Goal: Task Accomplishment & Management: Manage account settings

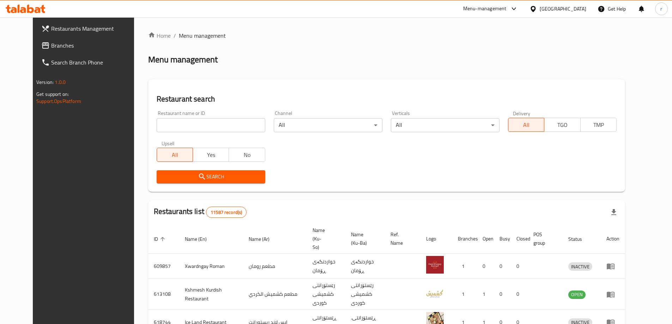
click at [60, 47] on span "Branches" at bounding box center [95, 45] width 88 height 8
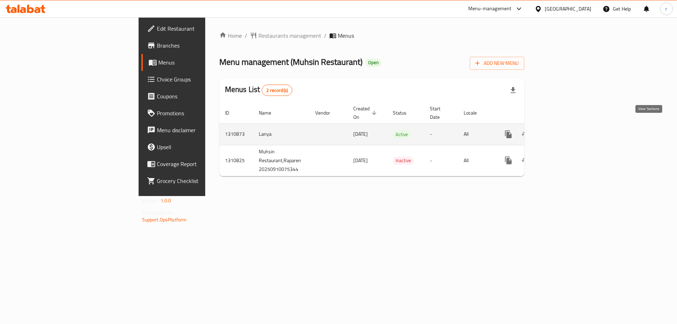
click at [562, 131] on icon "enhanced table" at bounding box center [559, 134] width 6 height 6
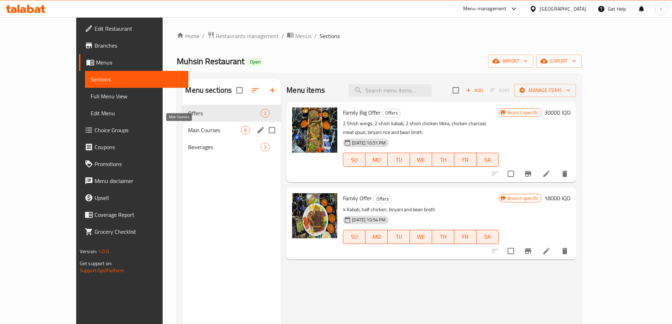
click at [188, 133] on span "Main Courses" at bounding box center [214, 130] width 53 height 8
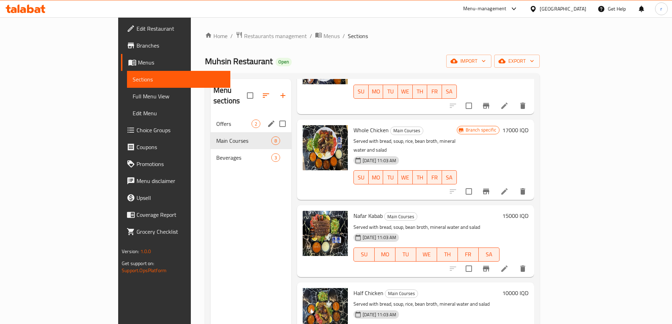
click at [216, 119] on span "Offers" at bounding box center [233, 123] width 35 height 8
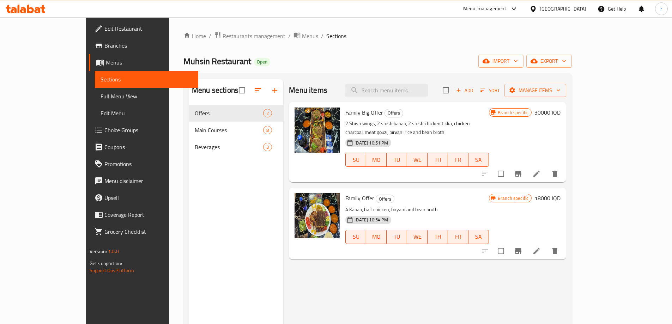
click at [81, 18] on ul "Edit Restaurant Branches Menus Sections Full Menu View Edit Menu Choice Groups …" at bounding box center [139, 130] width 117 height 226
click at [30, 11] on icon at bounding box center [26, 9] width 40 height 8
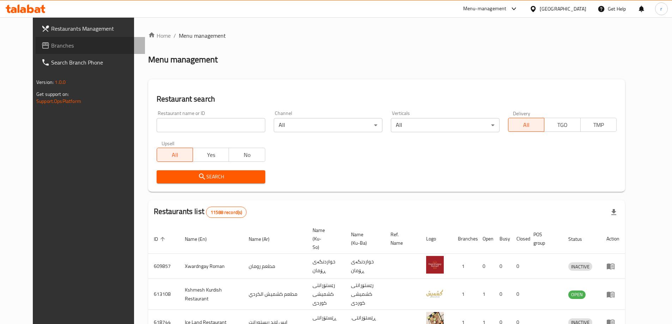
click at [51, 47] on span "Branches" at bounding box center [95, 45] width 88 height 8
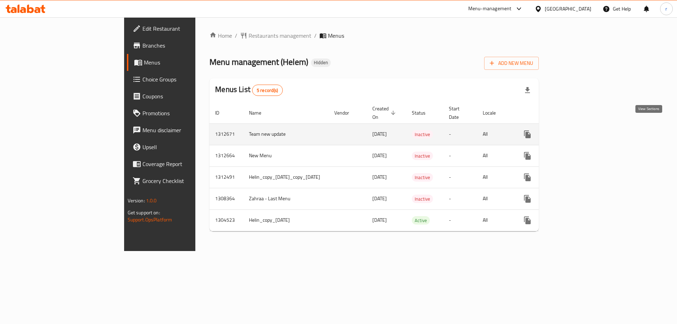
click at [581, 131] on icon "enhanced table" at bounding box center [578, 134] width 6 height 6
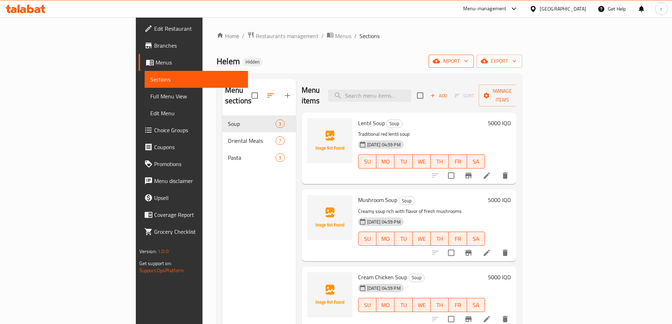
click at [468, 65] on span "import" at bounding box center [451, 61] width 34 height 9
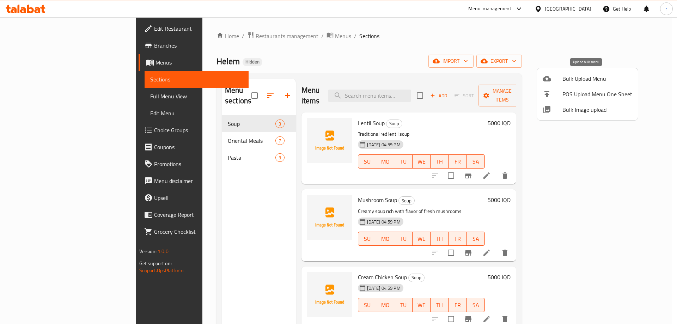
click at [584, 81] on span "Bulk Upload Menu" at bounding box center [597, 78] width 70 height 8
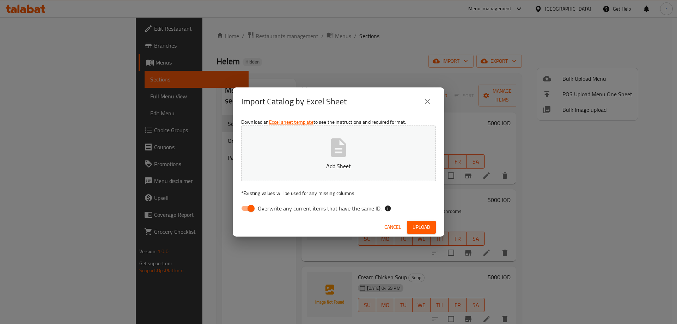
click at [245, 208] on input "Overwrite any current items that have the same ID." at bounding box center [251, 208] width 40 height 13
checkbox input "false"
click at [276, 148] on button "Add Sheet" at bounding box center [338, 153] width 195 height 56
click at [420, 231] on span "Upload" at bounding box center [421, 227] width 18 height 9
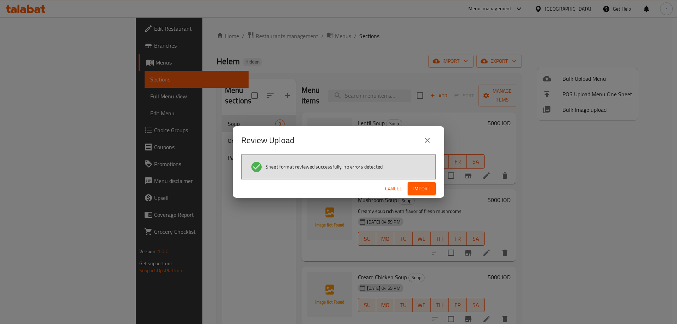
click at [426, 189] on span "Import" at bounding box center [421, 188] width 17 height 9
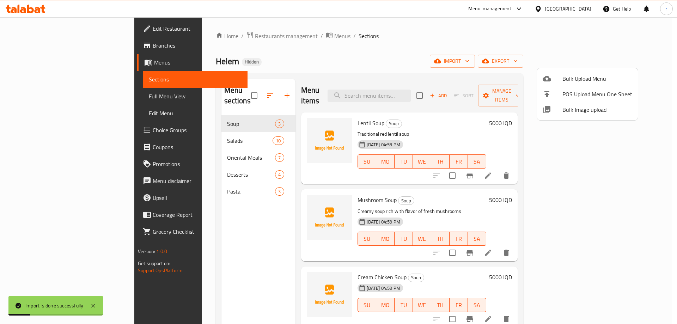
click at [57, 97] on div at bounding box center [338, 162] width 677 height 324
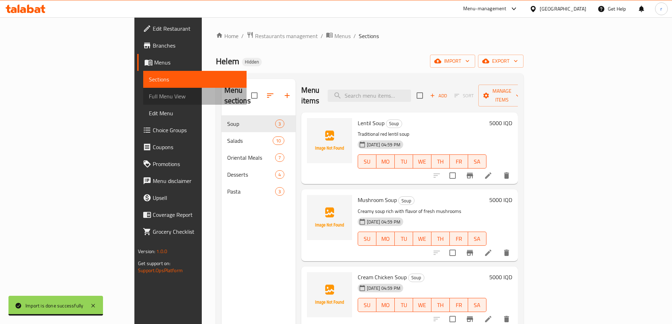
click at [149, 98] on span "Full Menu View" at bounding box center [195, 96] width 92 height 8
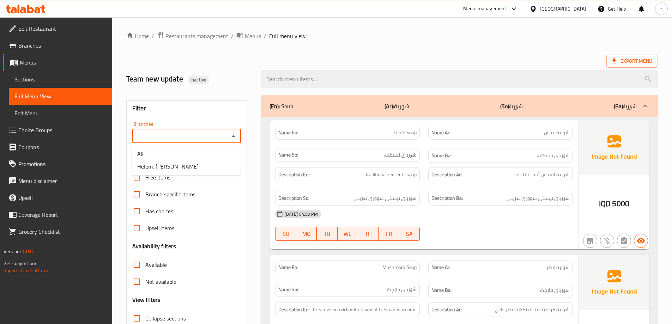
click at [180, 133] on input "Branches" at bounding box center [180, 136] width 93 height 10
click at [174, 161] on li "Helem, Al Ashar" at bounding box center [185, 166] width 109 height 13
type input "Helem, Al Ashar"
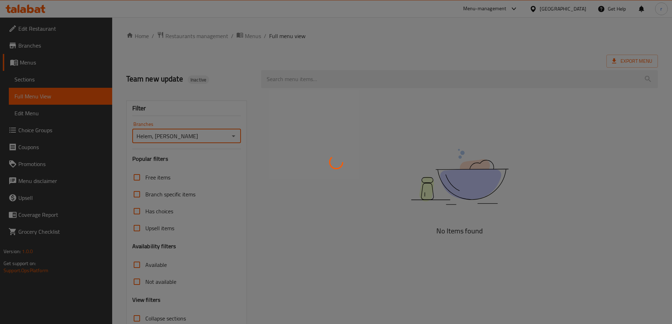
scroll to position [51, 0]
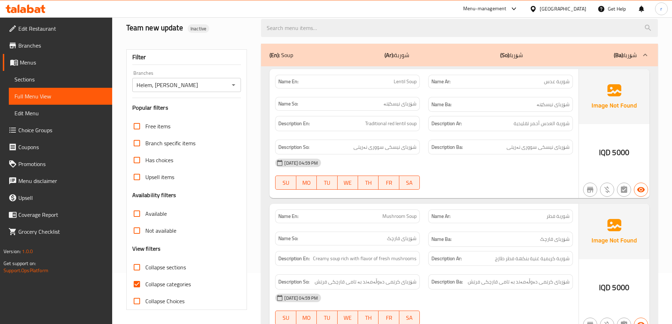
click at [159, 285] on span "Collapse categories" at bounding box center [167, 284] width 45 height 8
click at [145, 285] on input "Collapse categories" at bounding box center [136, 284] width 17 height 17
checkbox input "false"
click at [176, 266] on span "Collapse sections" at bounding box center [165, 267] width 41 height 8
click at [145, 266] on input "Collapse sections" at bounding box center [136, 267] width 17 height 17
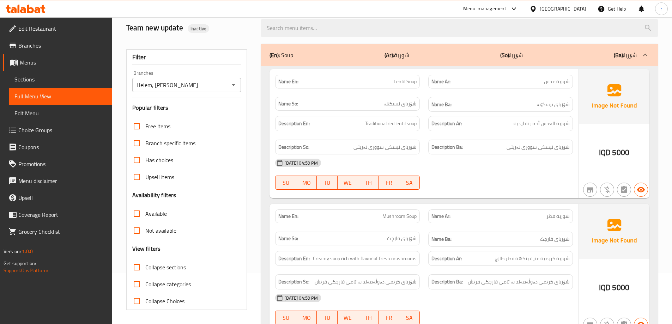
checkbox input "true"
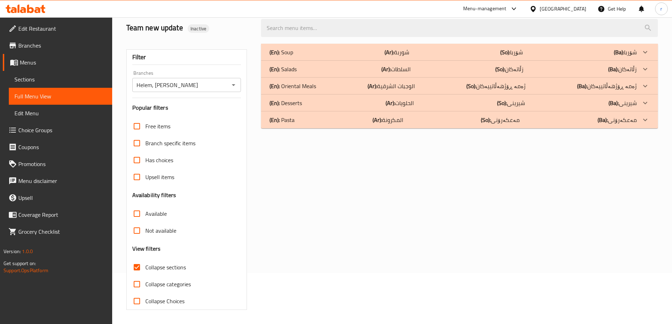
click at [338, 105] on div "(En): Desserts (Ar): الحلويات (So): شیرینی (Ba): شیرینی" at bounding box center [452, 103] width 367 height 8
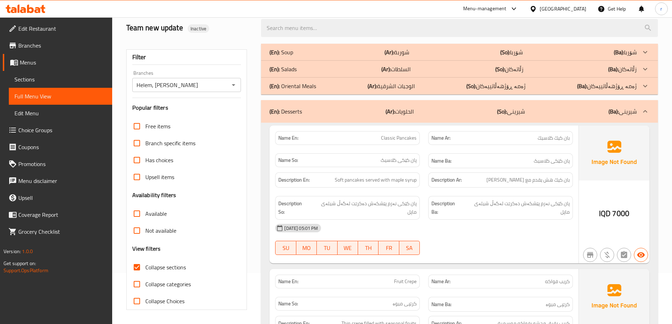
click at [339, 75] on div "(En): Salads (Ar): السلطات (So): زڵاتەکان (Ba): زڵاتەکان" at bounding box center [459, 69] width 397 height 17
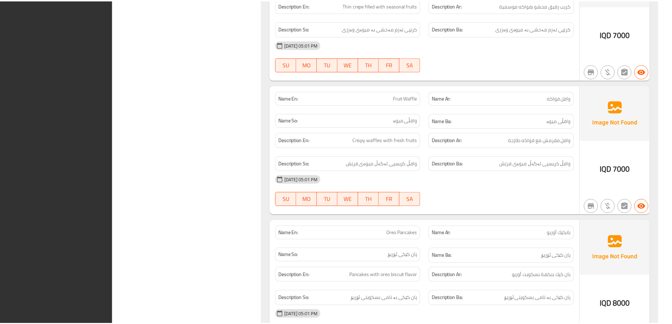
scroll to position [1831, 0]
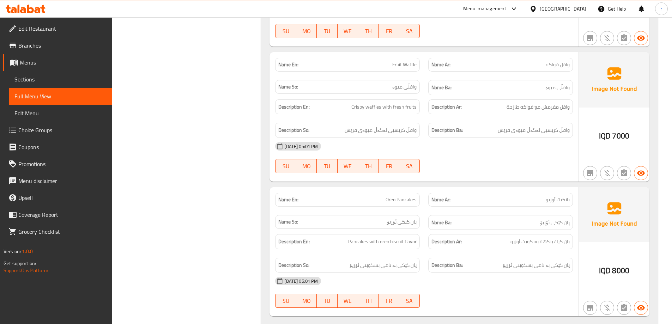
click at [39, 10] on icon at bounding box center [38, 10] width 6 height 6
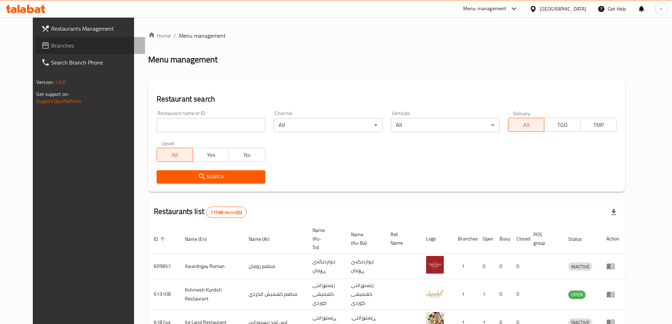
click at [51, 42] on span "Branches" at bounding box center [95, 45] width 88 height 8
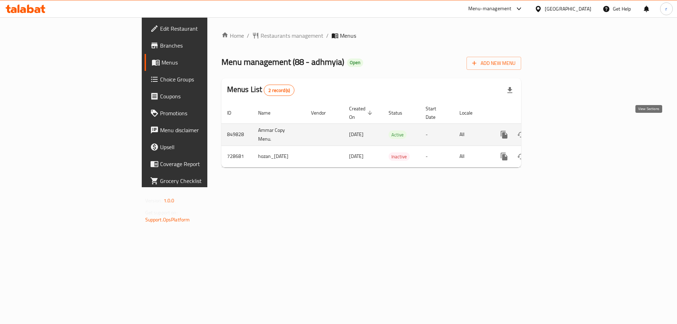
click at [559, 130] on icon "enhanced table" at bounding box center [555, 134] width 8 height 8
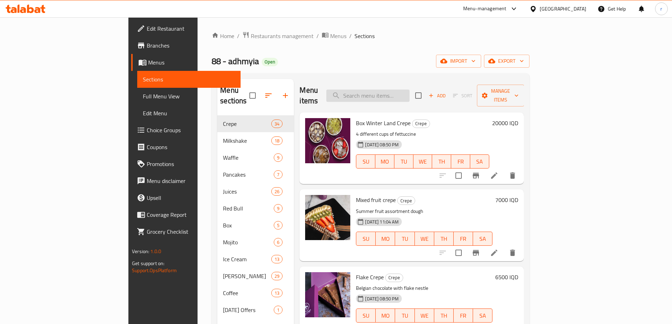
click at [393, 90] on input "search" at bounding box center [367, 96] width 83 height 12
paste input "Barrid G Ice Cream"
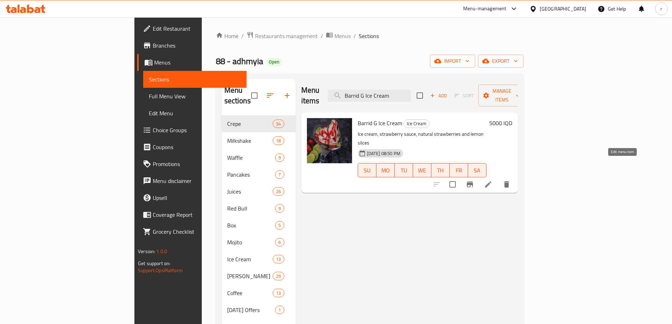
type input "Barrid G Ice Cream"
click at [492, 180] on icon at bounding box center [488, 184] width 8 height 8
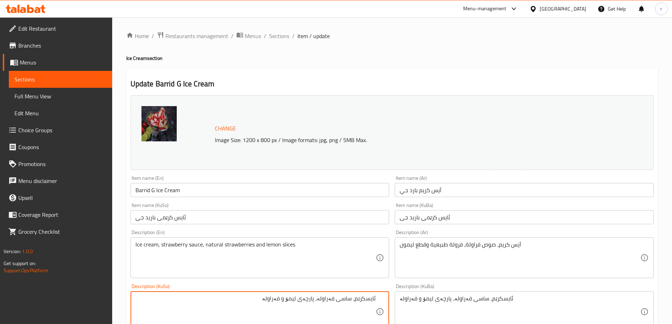
drag, startPoint x: 321, startPoint y: 302, endPoint x: 398, endPoint y: 299, distance: 77.6
click at [398, 299] on div "Change Image Size: 1200 x 800 px / Image formats: jpg, png / 5MB Max. Item name…" at bounding box center [392, 289] width 528 height 395
click at [284, 300] on textarea "ئایس کرێم، سۆسی فەراولە، فەراولەی سروشتی و پارچە لیمۆ" at bounding box center [255, 311] width 240 height 33
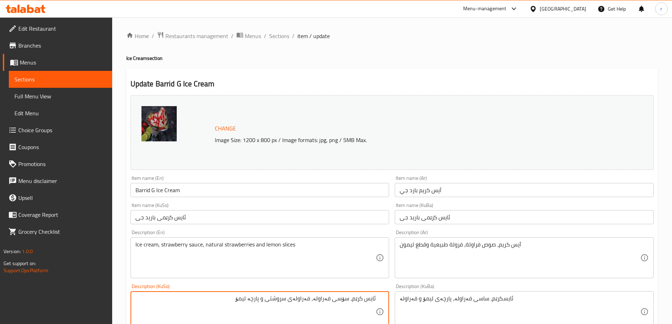
type textarea "ئایس کرێم، سۆسی فەراولە، فەراولەی سروشتی و پارچە لیمۆ"
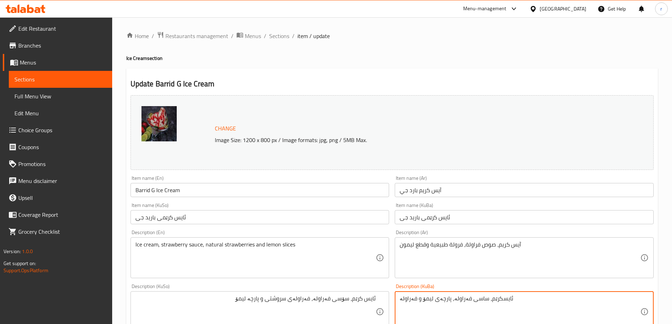
click at [420, 299] on textarea "ئایسکرێم، ساسی فەراولە، پارچەی لیمۆ و فەراولە" at bounding box center [519, 311] width 240 height 33
paste textarea "کرێم، سۆسی فەراولە، فەراولەی سروشتی و پارچە لیمۆ"
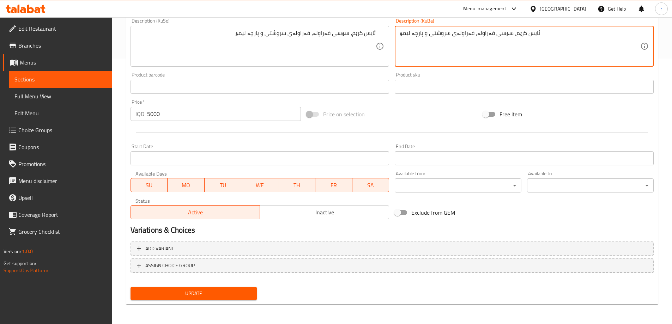
type textarea "ئایس کرێم، سۆسی فەراولە، فەراولەی سروشتی و پارچە لیمۆ"
click at [241, 292] on span "Update" at bounding box center [193, 293] width 115 height 9
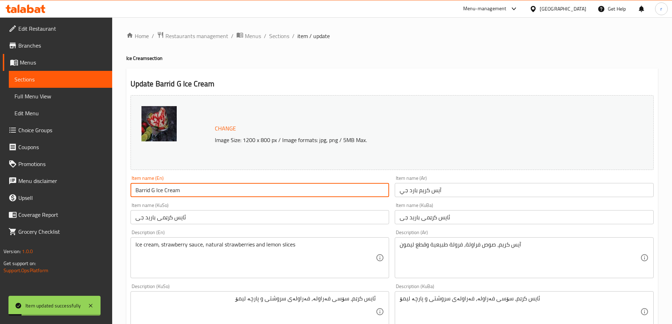
drag, startPoint x: 191, startPoint y: 191, endPoint x: 131, endPoint y: 190, distance: 59.6
click at [131, 190] on input "Barrid G Ice Cream" at bounding box center [259, 190] width 259 height 14
click at [43, 99] on span "Full Menu View" at bounding box center [60, 96] width 92 height 8
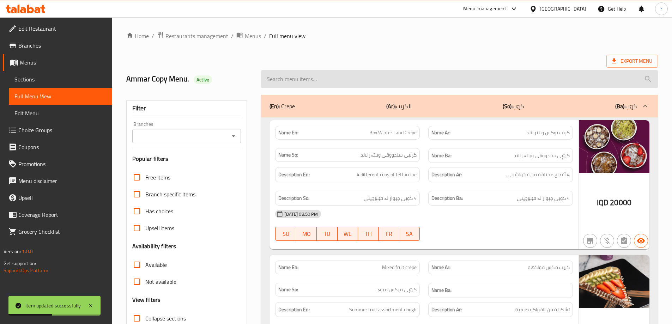
click at [330, 76] on input "search" at bounding box center [459, 79] width 397 height 18
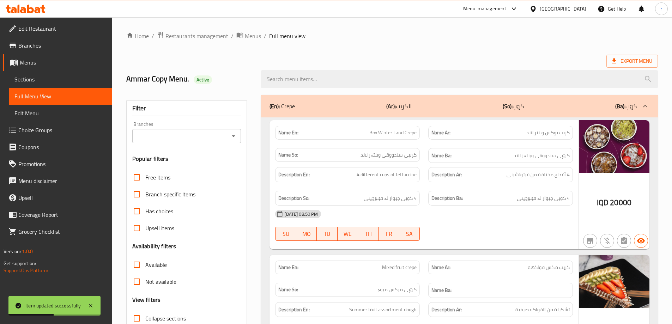
paste input "Barrid G Ice Cream"
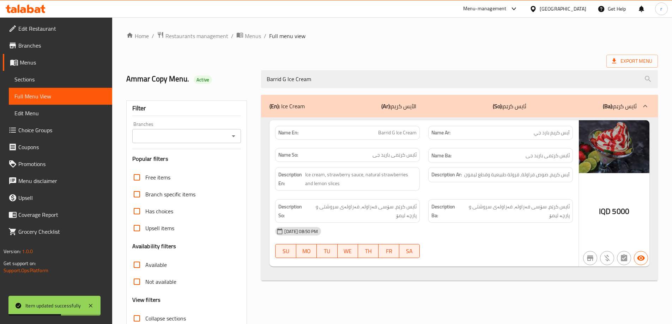
type input "Barrid G Ice Cream"
click at [191, 134] on input "Branches" at bounding box center [180, 136] width 93 height 10
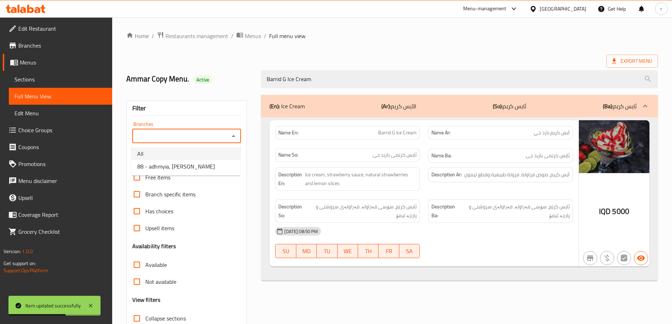
click at [190, 160] on li "88 - adhmyia, Al Aathameya" at bounding box center [185, 166] width 109 height 13
type input "88 - adhmyia, Al Aathameya"
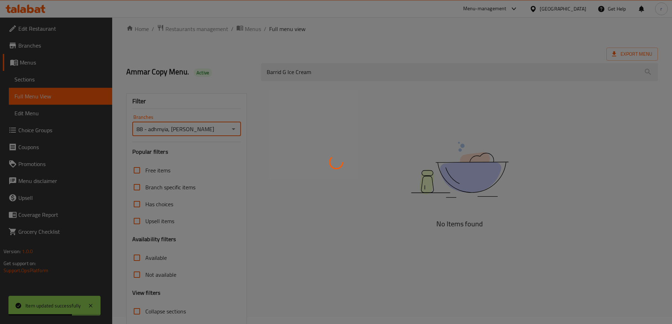
scroll to position [51, 0]
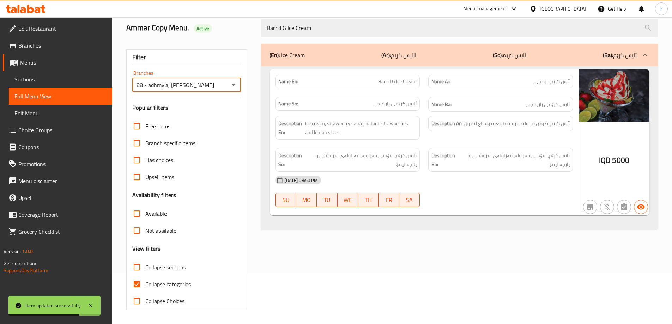
click at [156, 282] on span "Collapse categories" at bounding box center [167, 284] width 45 height 8
click at [145, 282] on input "Collapse categories" at bounding box center [136, 284] width 17 height 17
checkbox input "false"
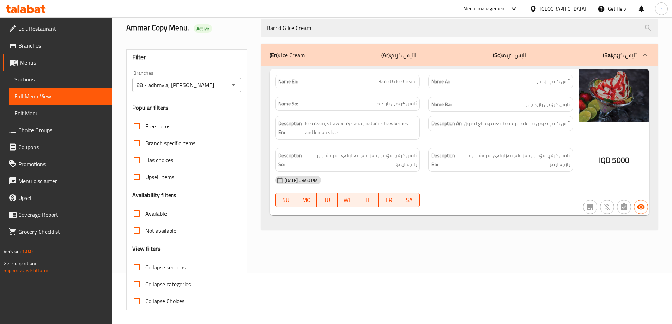
click at [37, 80] on span "Sections" at bounding box center [60, 79] width 92 height 8
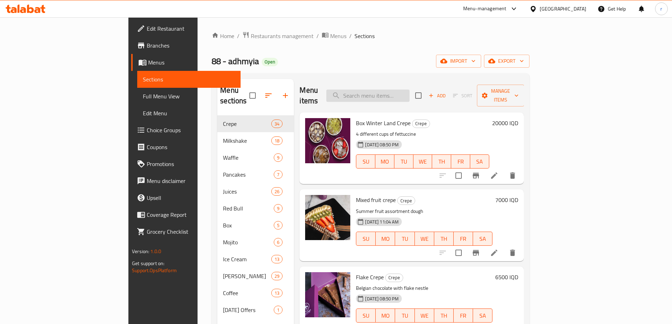
click at [398, 90] on input "search" at bounding box center [367, 96] width 83 height 12
paste input "Caramel Sandwich Ice Cream"
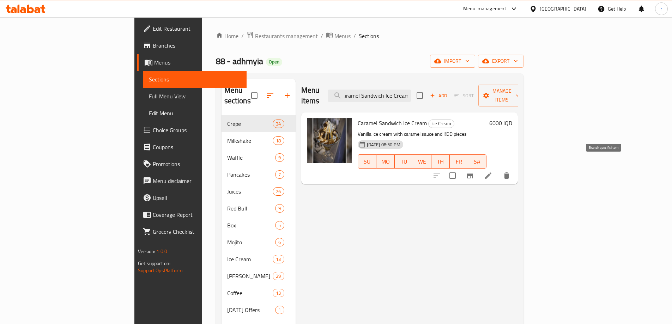
type input "Caramel Sandwich Ice Cream"
click at [498, 169] on li at bounding box center [488, 175] width 20 height 13
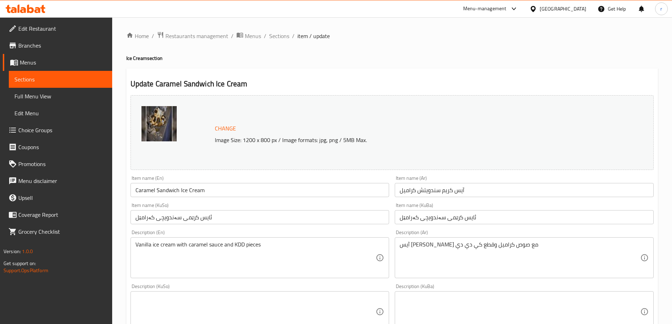
scroll to position [59, 0]
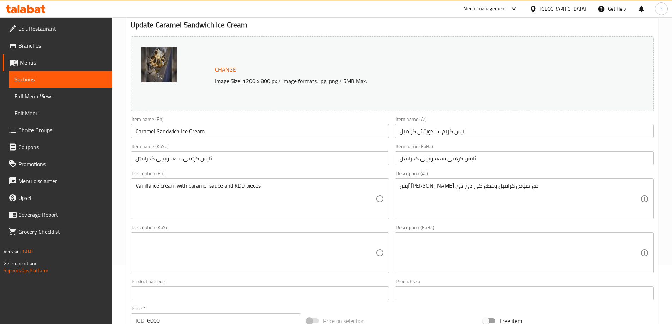
click at [264, 260] on textarea at bounding box center [255, 252] width 240 height 33
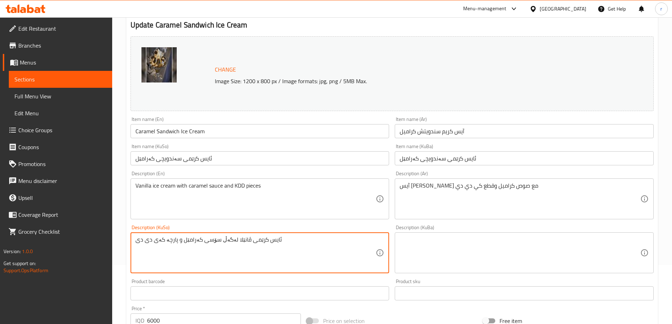
click at [251, 253] on textarea "ئایس کرێمی ڤانێلا لەگەڵ سۆسی کەرامێل و پارچە کەی دی دی" at bounding box center [255, 252] width 240 height 33
click at [252, 256] on textarea "ئایس کرێمی ڤانێلا لەگەڵ سۆسی کەرامێل و پارچە کەی دی دی" at bounding box center [255, 252] width 240 height 33
click at [253, 258] on textarea "ئایس کرێمی ڤانێلا لەگەڵ سۆسی کەرامێل و پارچە کەی دی دی" at bounding box center [255, 252] width 240 height 33
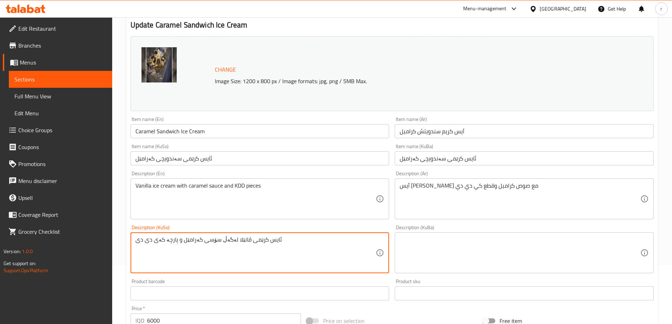
type textarea "ئایس کرێمی ڤانێلا لەگەڵ سۆسی کەرامێل و پارچە کەی دی دی"
click at [410, 256] on textarea at bounding box center [519, 252] width 240 height 33
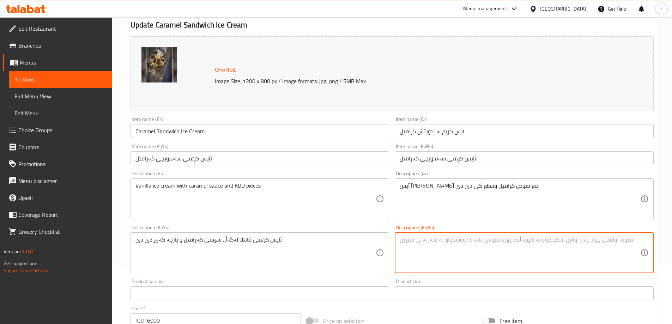
paste textarea "ئایس کرێمی ڤانێلا لەگەڵ سۆسی کەرامێل و پارچە کەی دی دی"
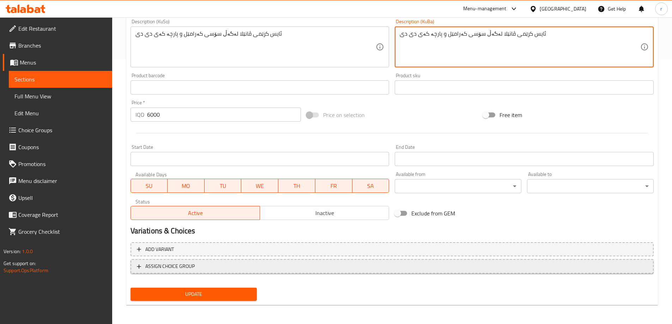
scroll to position [265, 0]
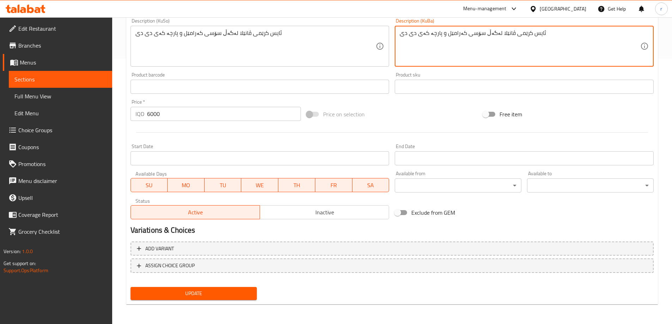
type textarea "ئایس کرێمی ڤانێلا لەگەڵ سۆسی کەرامێل و پارچە کەی دی دی"
click at [231, 289] on span "Update" at bounding box center [193, 293] width 115 height 9
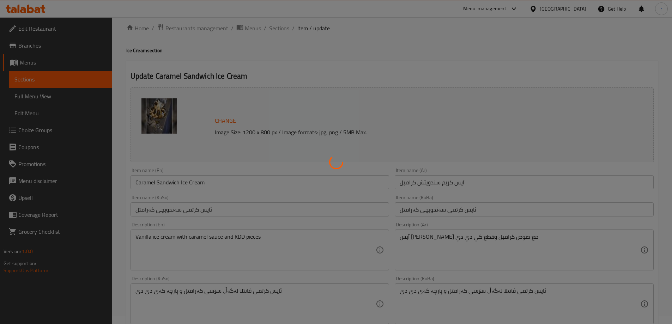
scroll to position [0, 0]
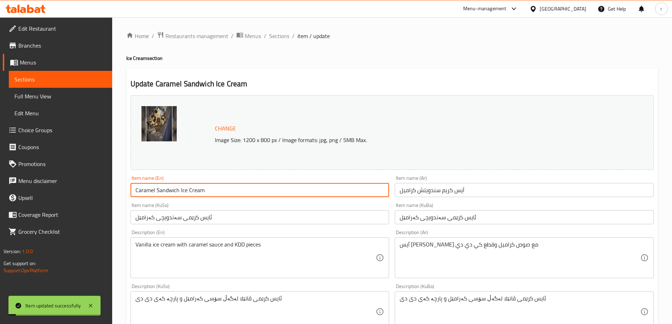
drag, startPoint x: 213, startPoint y: 188, endPoint x: 105, endPoint y: 198, distance: 108.7
click at [105, 198] on div "Edit Restaurant Branches Menus Sections Full Menu View Edit Menu Choice Groups …" at bounding box center [336, 303] width 672 height 572
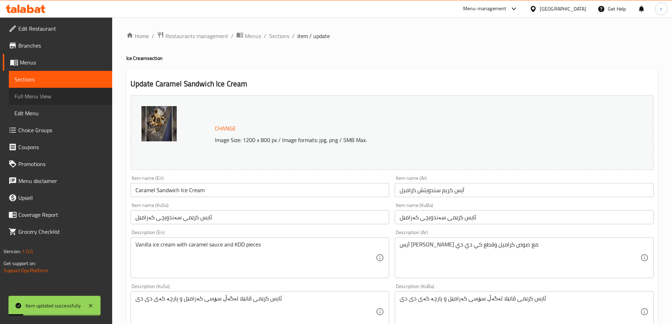
click at [51, 94] on span "Full Menu View" at bounding box center [60, 96] width 92 height 8
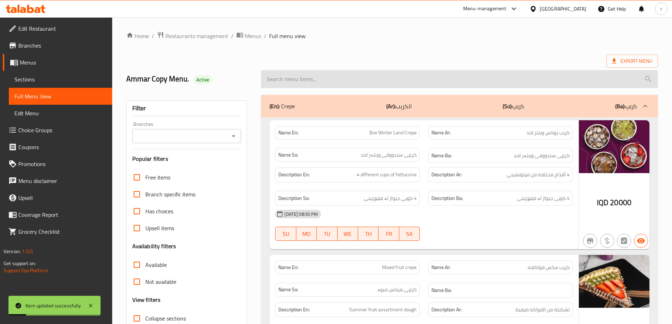
click at [361, 83] on input "search" at bounding box center [459, 79] width 397 height 18
paste input "Caramel Sandwich Ice Cream"
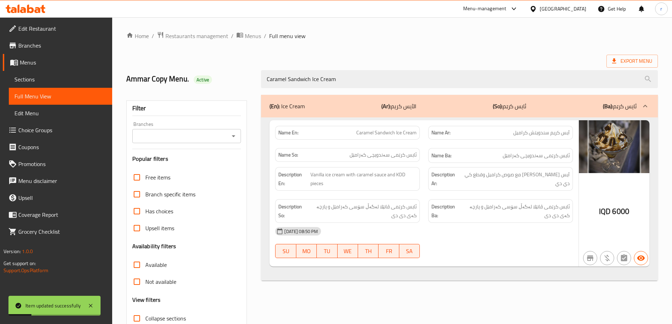
type input "Caramel Sandwich Ice Cream"
click at [180, 135] on input "Branches" at bounding box center [180, 136] width 93 height 10
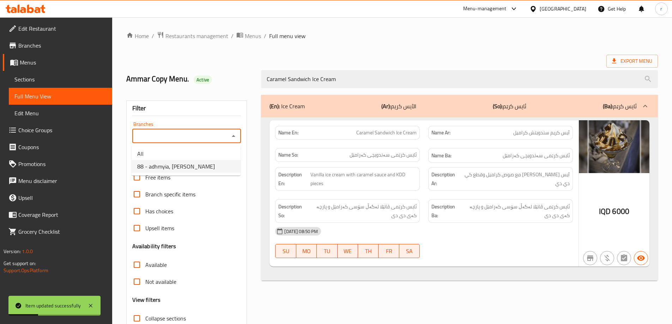
click at [172, 163] on span "88 - adhmyia, Al Aathameya" at bounding box center [176, 166] width 78 height 8
type input "88 - adhmyia, Al Aathameya"
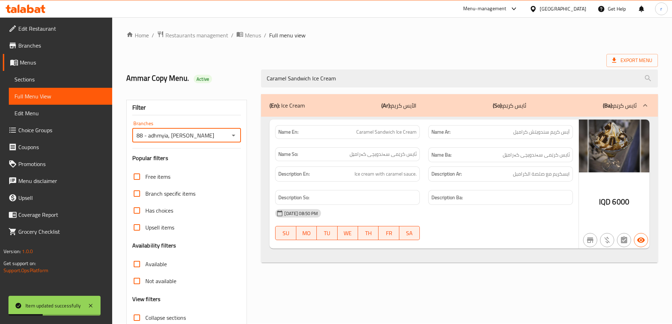
scroll to position [51, 0]
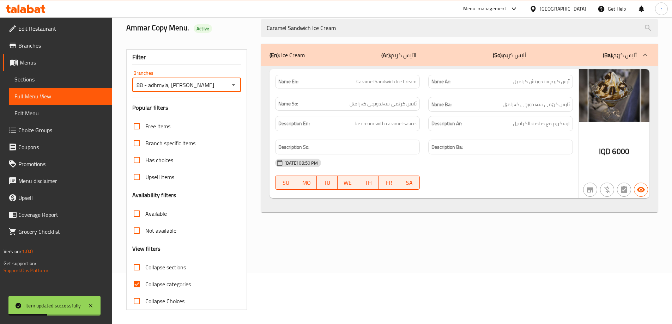
click at [150, 286] on span "Collapse categories" at bounding box center [167, 284] width 45 height 8
click at [145, 286] on input "Collapse categories" at bounding box center [136, 284] width 17 height 17
checkbox input "false"
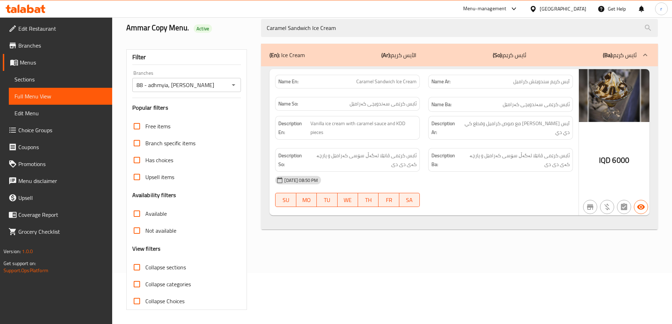
click at [38, 10] on icon at bounding box center [38, 10] width 6 height 6
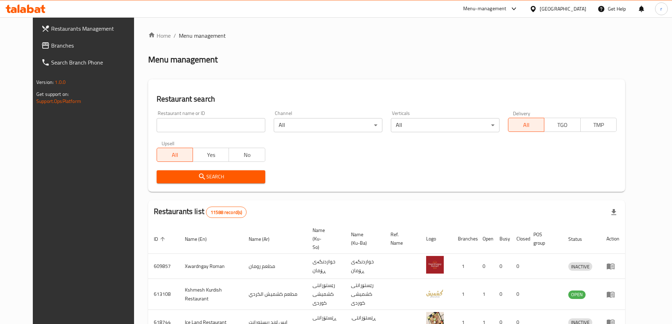
click at [51, 43] on span "Branches" at bounding box center [95, 45] width 88 height 8
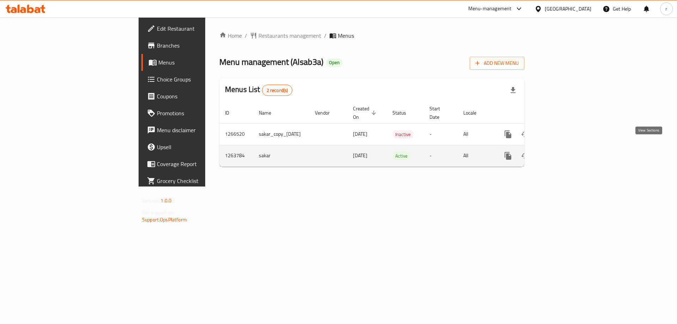
click at [563, 152] on icon "enhanced table" at bounding box center [558, 156] width 8 height 8
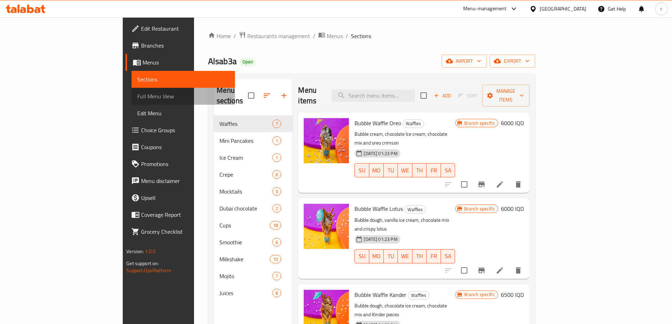
click at [137, 100] on span "Full Menu View" at bounding box center [183, 96] width 92 height 8
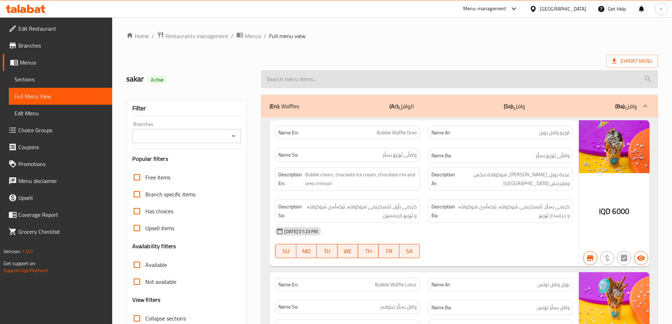
click at [284, 79] on input "search" at bounding box center [459, 79] width 397 height 18
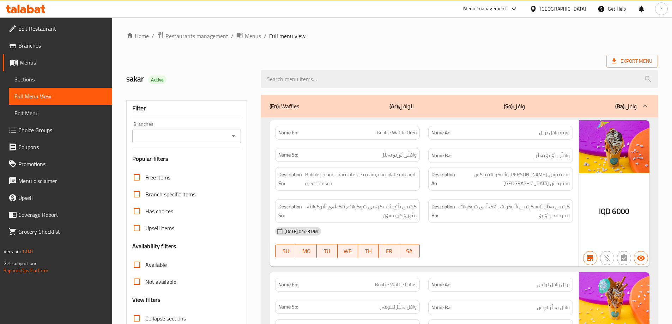
paste input "Strawberry Waffle Bubble"
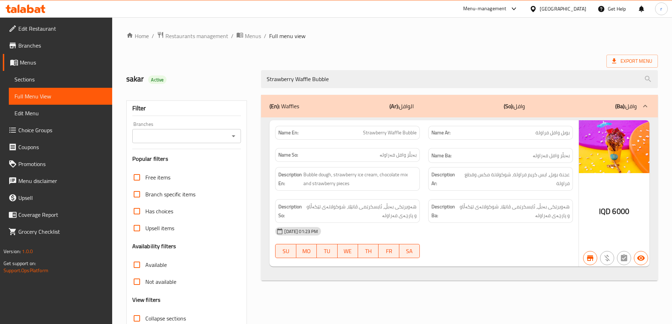
type input "Strawberry Waffle Bubble"
click at [175, 139] on input "Branches" at bounding box center [180, 136] width 93 height 10
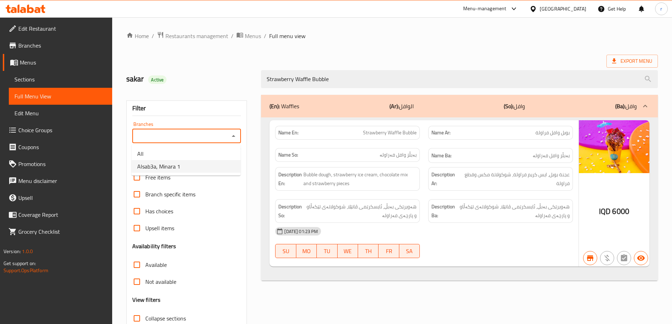
click at [171, 170] on span "Alsab3a, Minara 1" at bounding box center [158, 166] width 43 height 8
type input "Alsab3a, Minara 1"
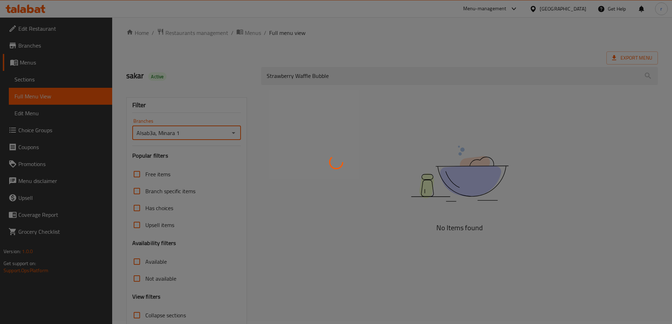
scroll to position [51, 0]
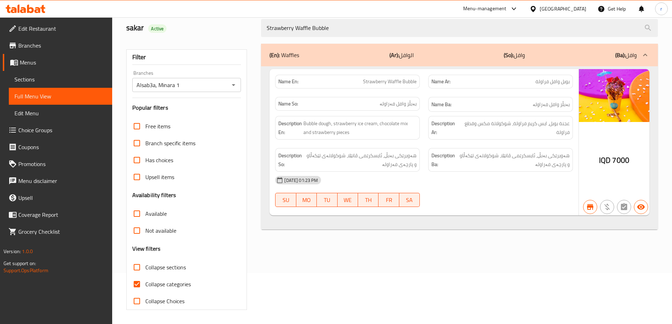
click at [154, 281] on span "Collapse categories" at bounding box center [167, 284] width 45 height 8
click at [145, 281] on input "Collapse categories" at bounding box center [136, 284] width 17 height 17
checkbox input "false"
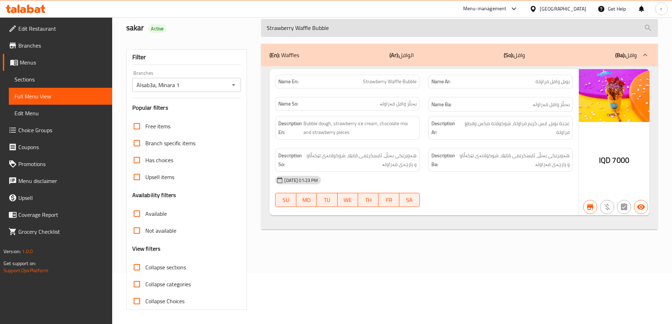
scroll to position [0, 0]
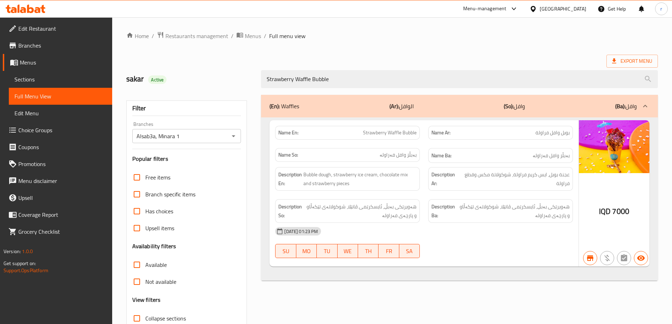
drag, startPoint x: 336, startPoint y: 79, endPoint x: 228, endPoint y: 77, distance: 108.6
click at [228, 77] on div "sakar Active Strawberry Waffle Bubble" at bounding box center [392, 78] width 540 height 31
paste input "Bubble Waffle With Fruits"
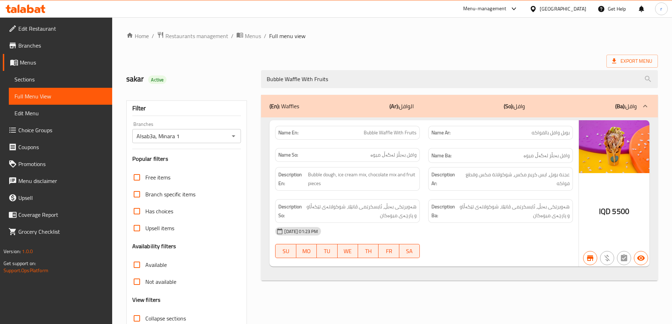
click at [235, 137] on icon "Open" at bounding box center [233, 136] width 8 height 8
type input "Bubble Waffle With Fruits"
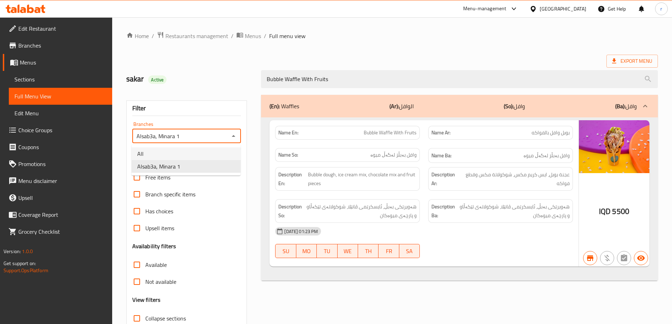
click at [204, 155] on li "All" at bounding box center [185, 153] width 109 height 13
click at [234, 139] on icon "Open" at bounding box center [233, 136] width 8 height 8
click at [215, 167] on li "Alsab3a, Minara 1" at bounding box center [185, 166] width 109 height 13
type input "Alsab3a, Minara 1"
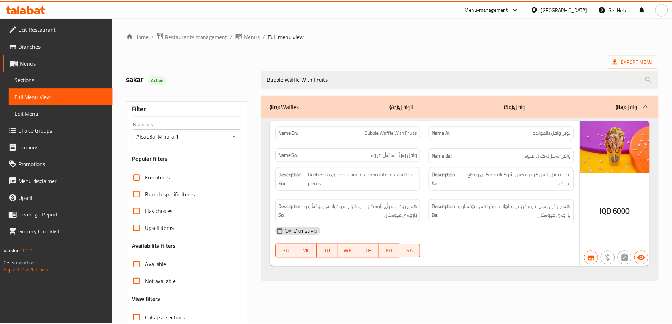
scroll to position [51, 0]
